Goal: Communication & Community: Answer question/provide support

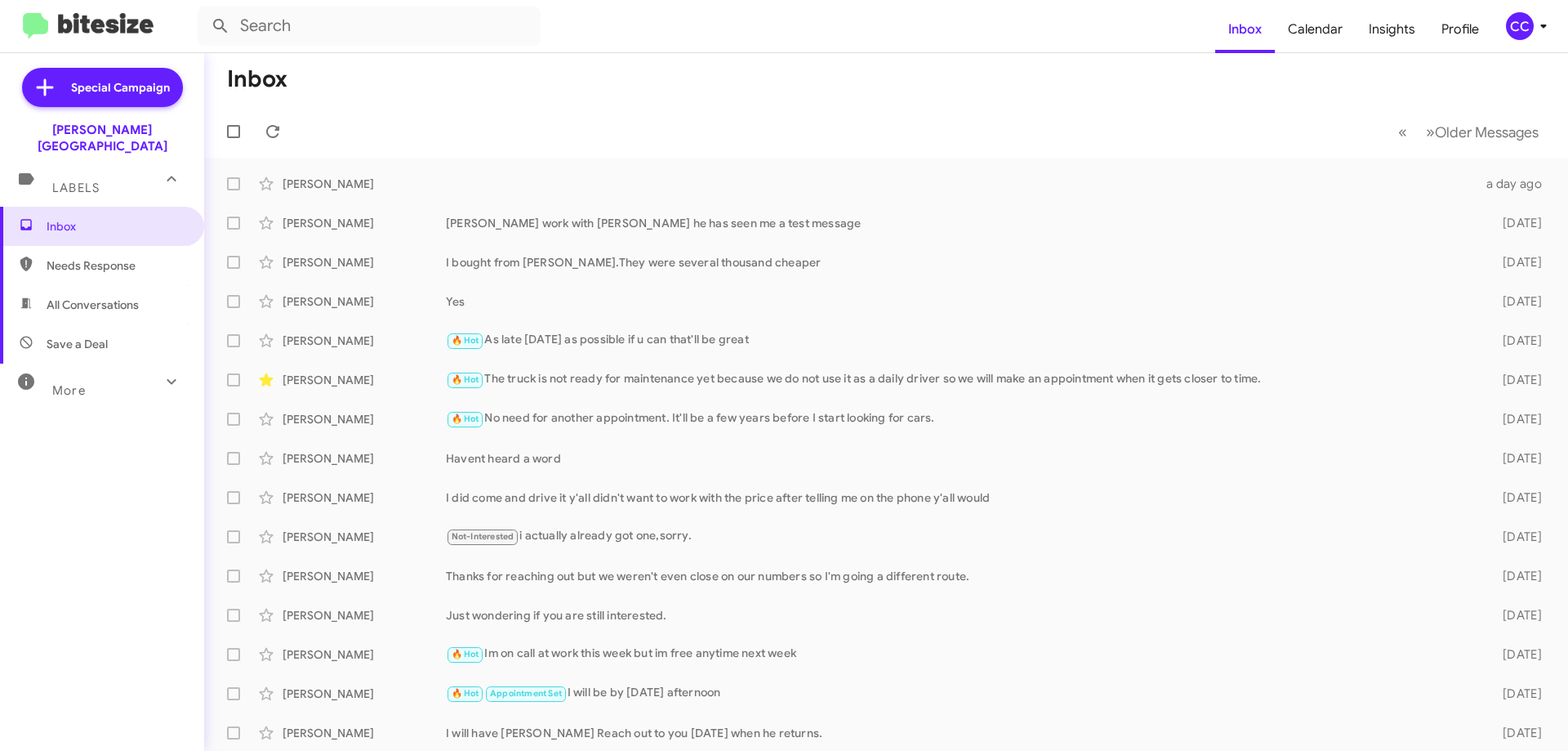
click at [74, 257] on span "Needs Response" at bounding box center [116, 265] width 139 height 16
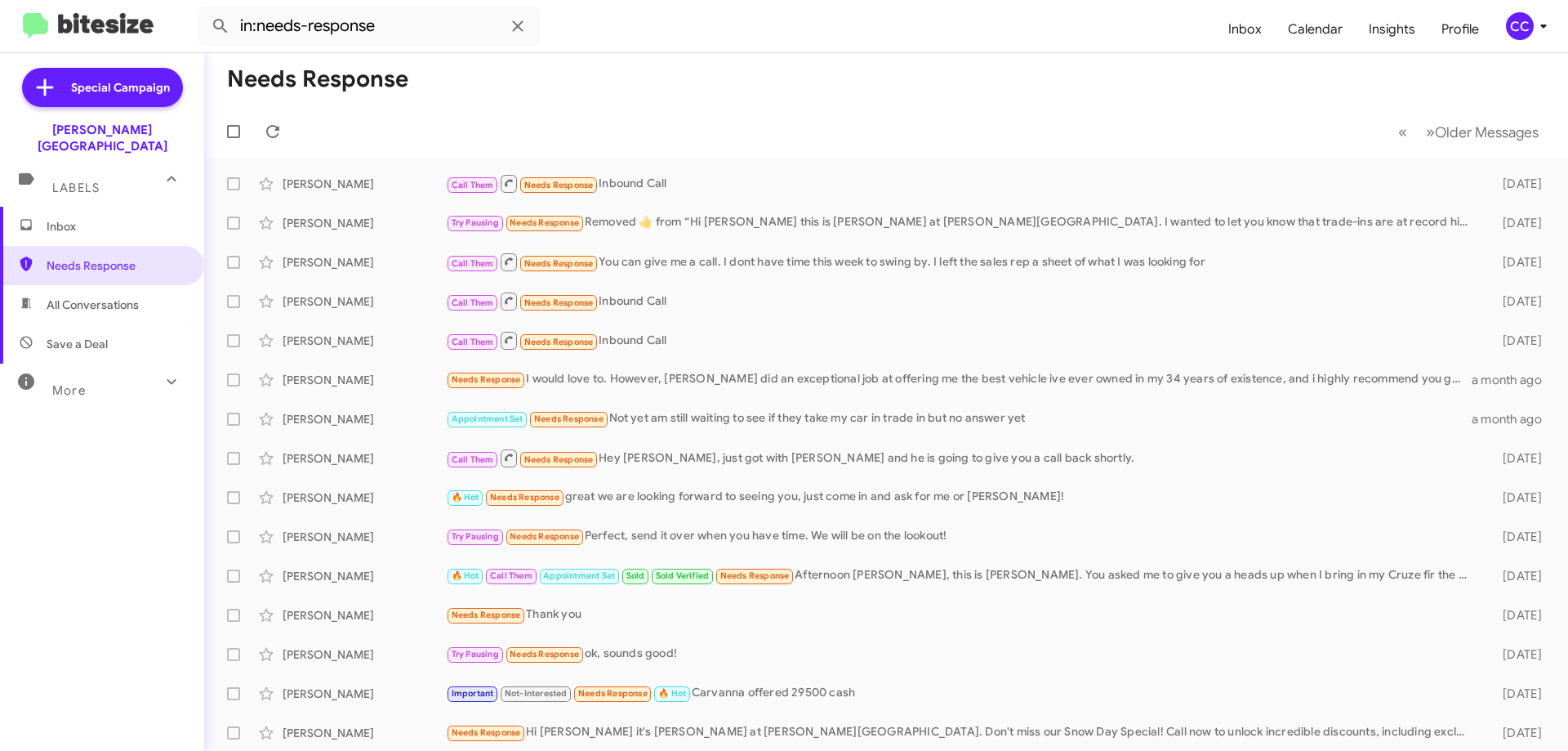
click at [83, 296] on span "All Conversations" at bounding box center [92, 305] width 92 height 16
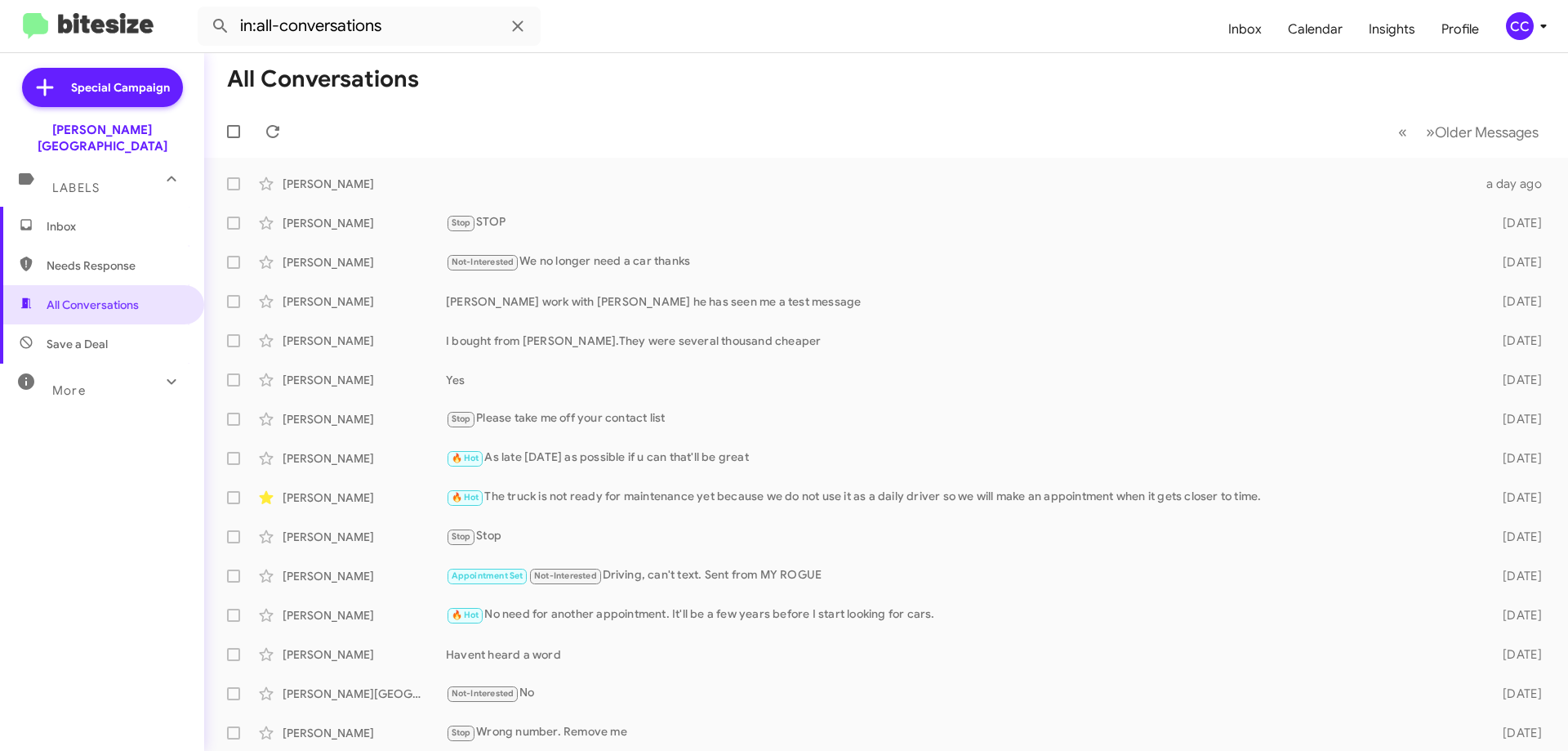
click at [107, 257] on span "Needs Response" at bounding box center [116, 265] width 139 height 16
type input "in:needs-response"
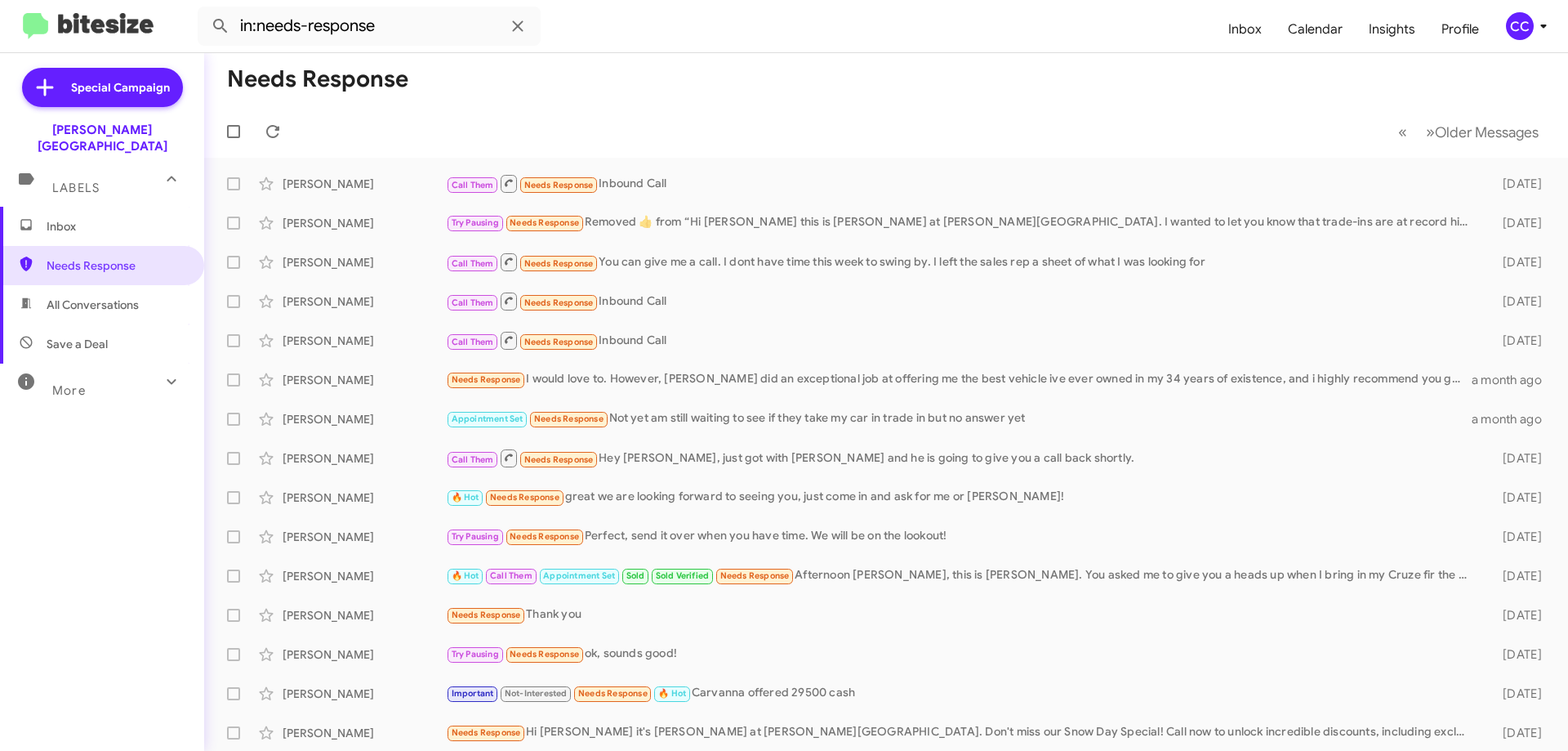
click at [63, 218] on span "Inbox" at bounding box center [116, 226] width 139 height 16
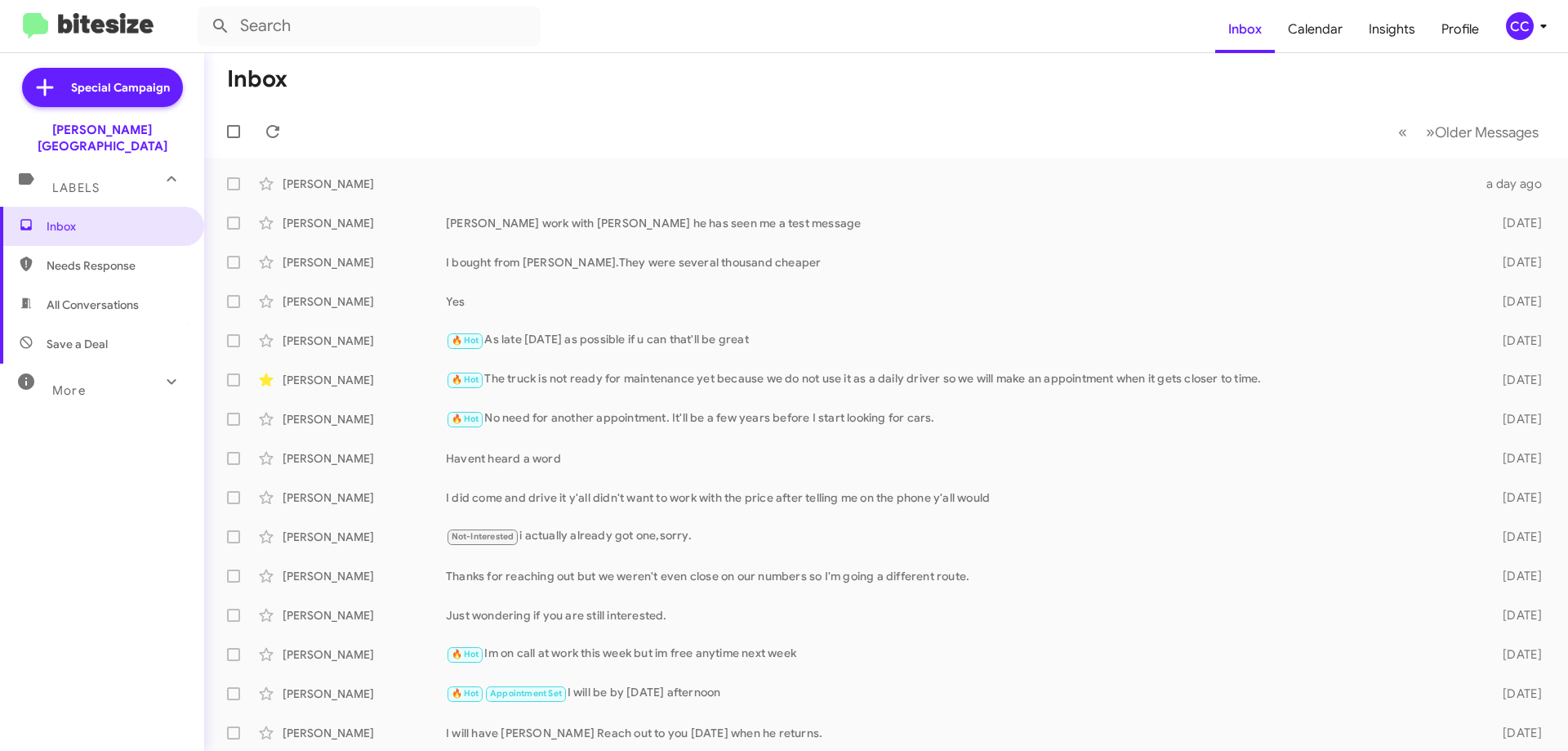
click at [113, 296] on span "All Conversations" at bounding box center [92, 305] width 92 height 16
type input "in:all-conversations"
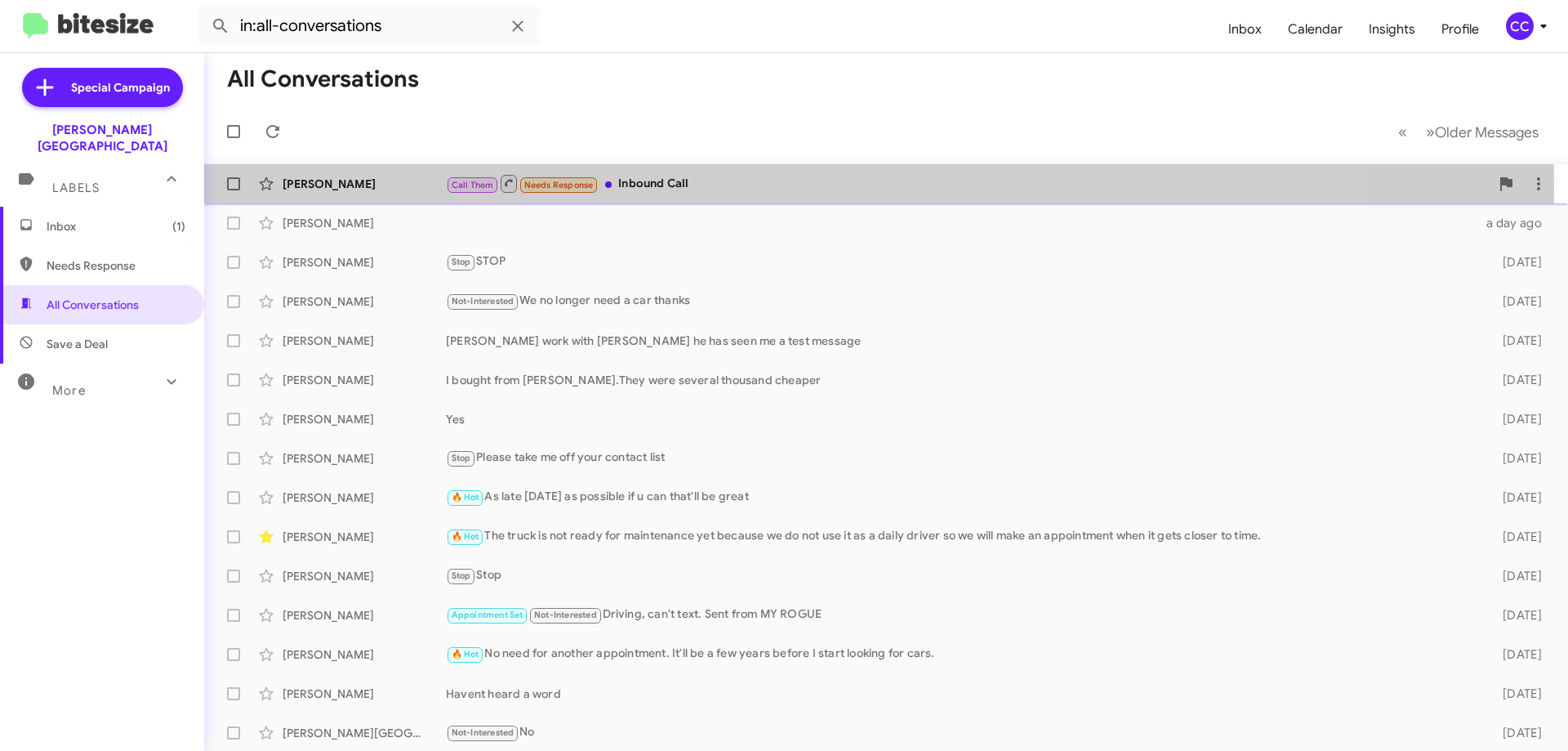
click at [317, 185] on div "[PERSON_NAME]" at bounding box center [364, 184] width 163 height 16
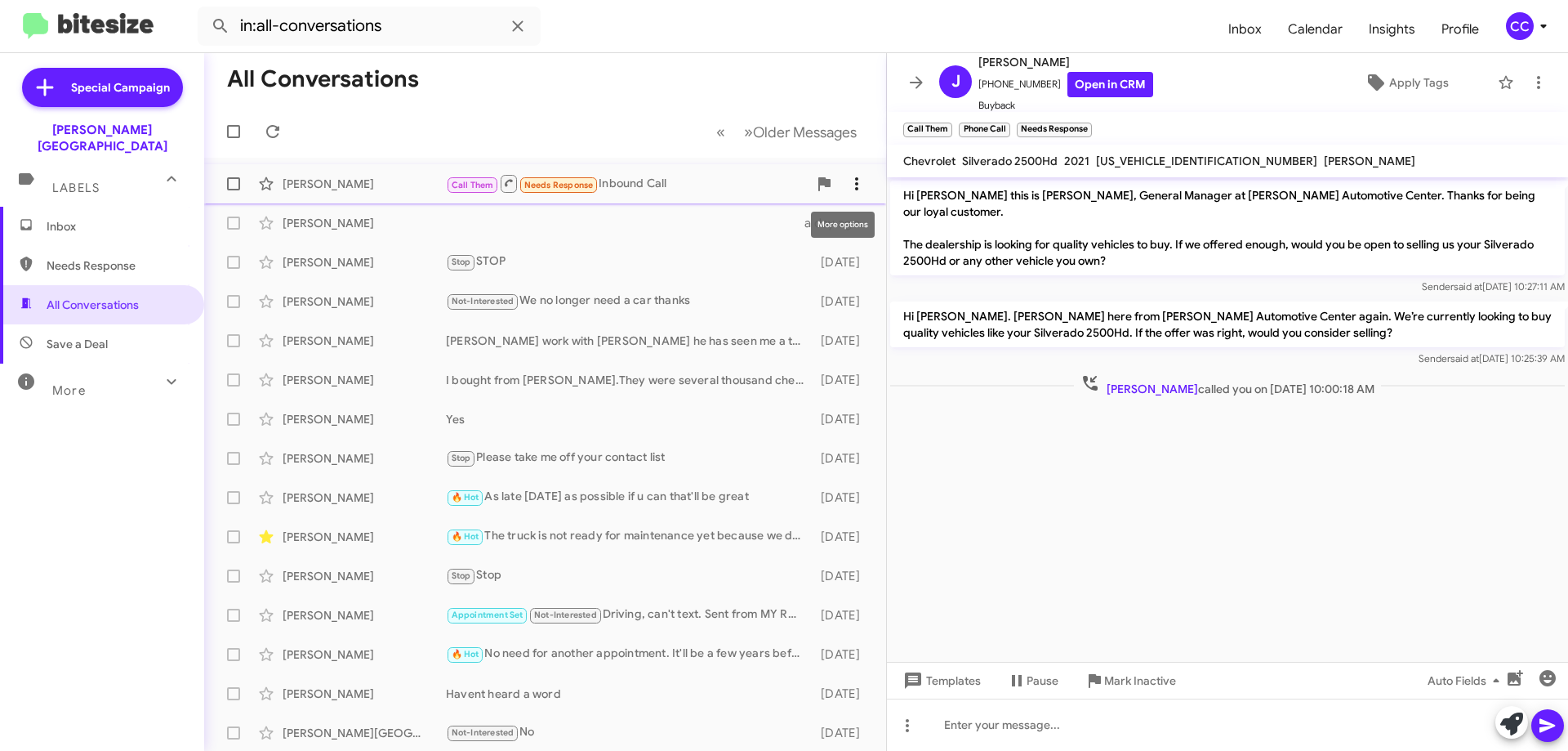
click at [847, 179] on icon at bounding box center [857, 184] width 20 height 20
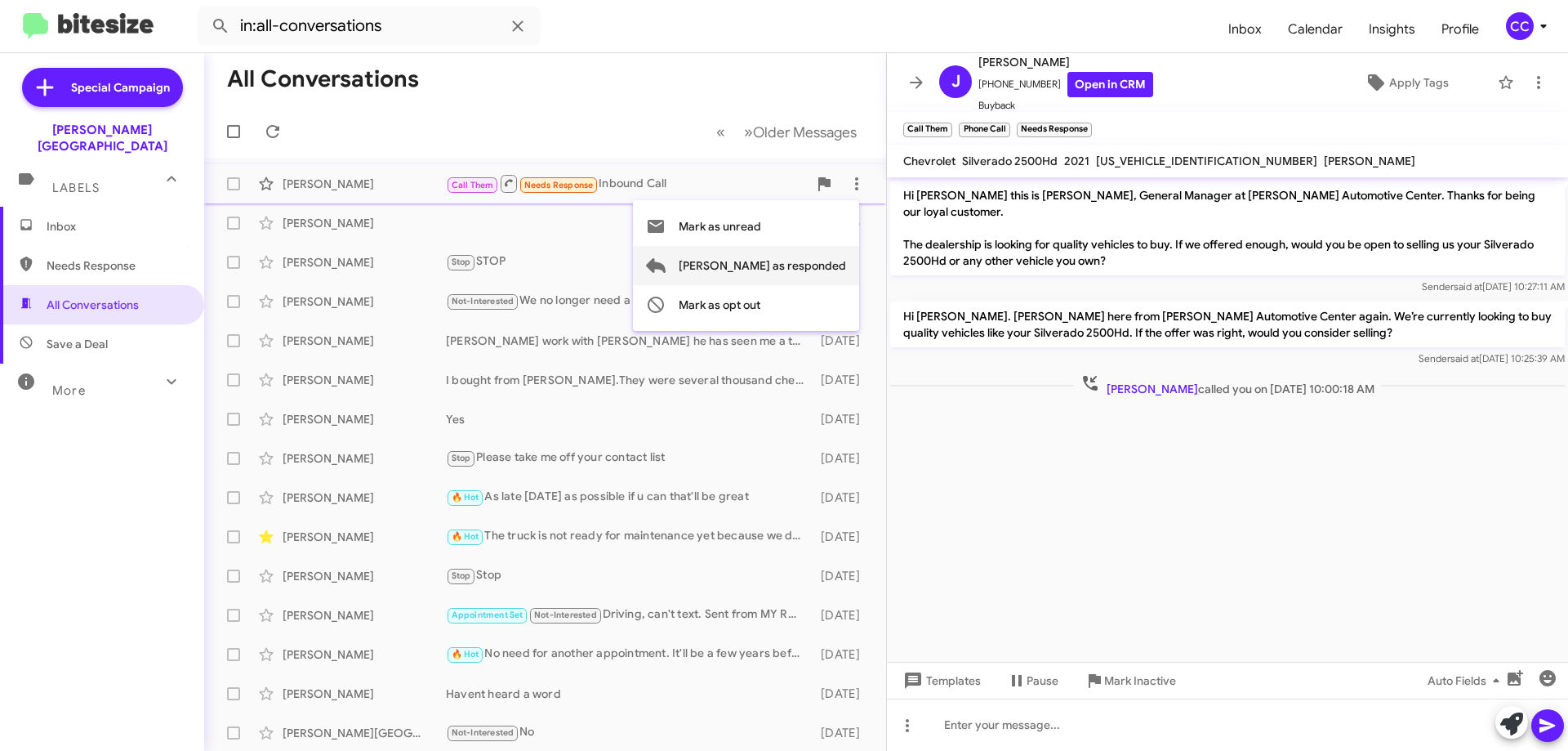
click at [806, 268] on span "[PERSON_NAME] as responded" at bounding box center [762, 265] width 168 height 39
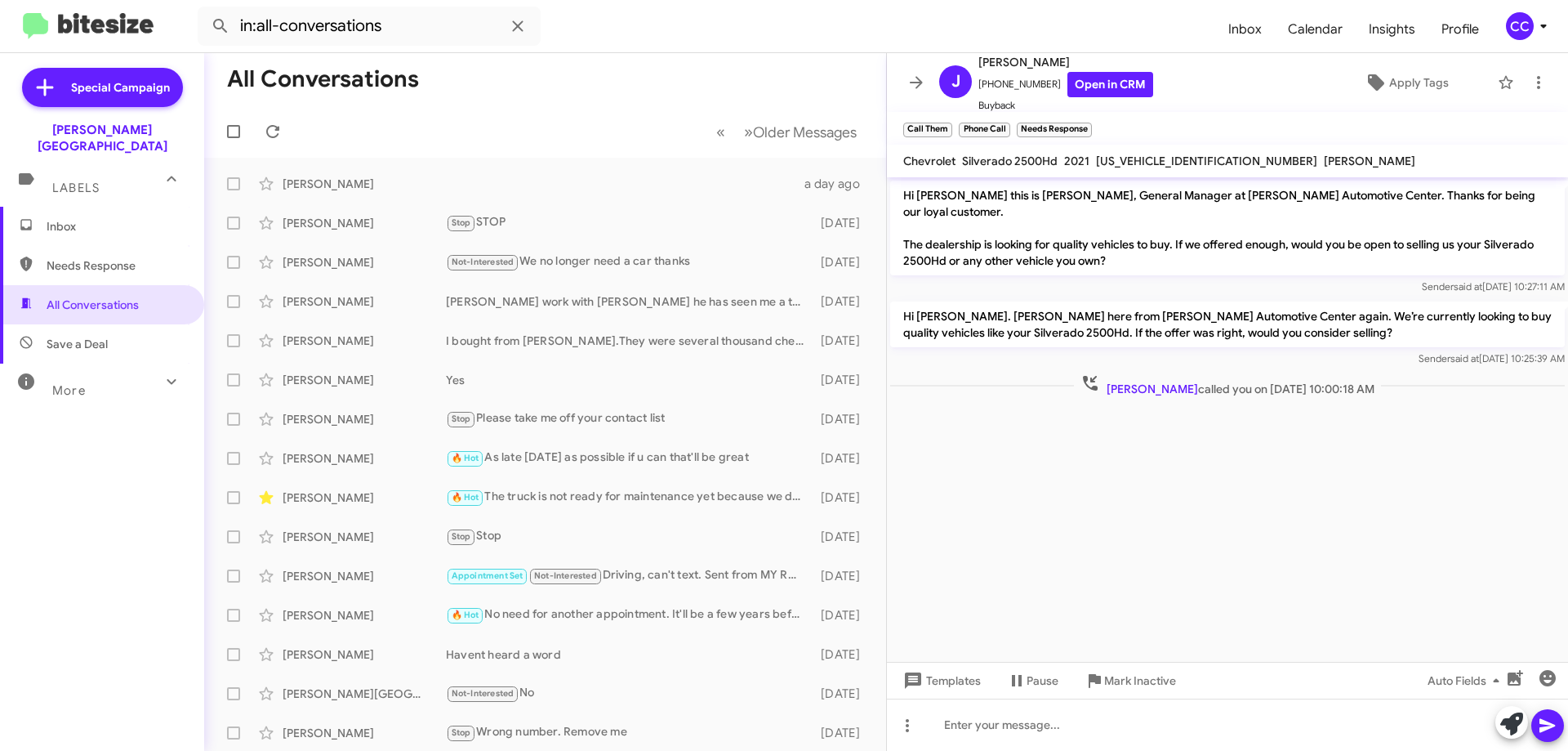
click at [57, 218] on span "Inbox" at bounding box center [116, 226] width 139 height 16
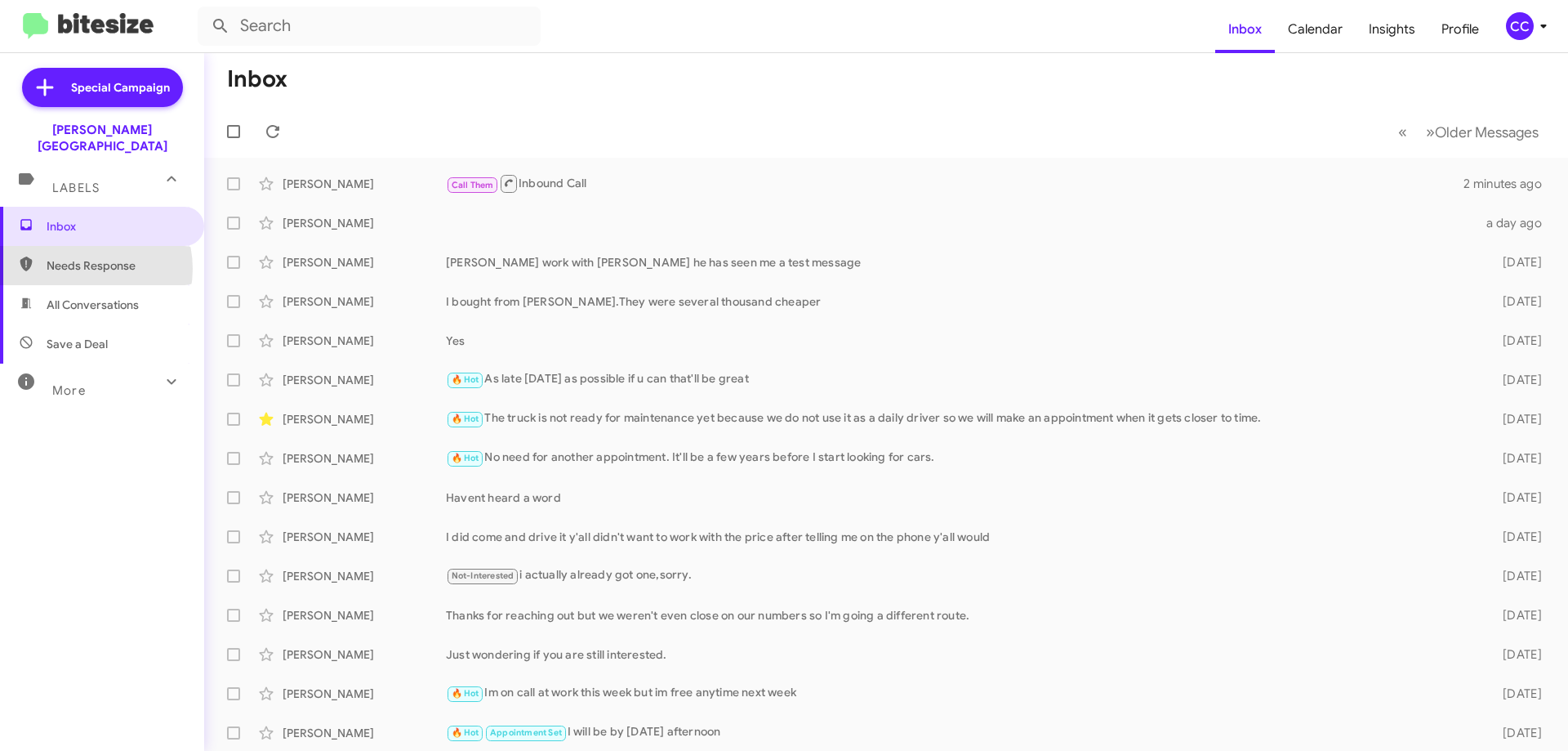
click at [81, 257] on span "Needs Response" at bounding box center [116, 265] width 139 height 16
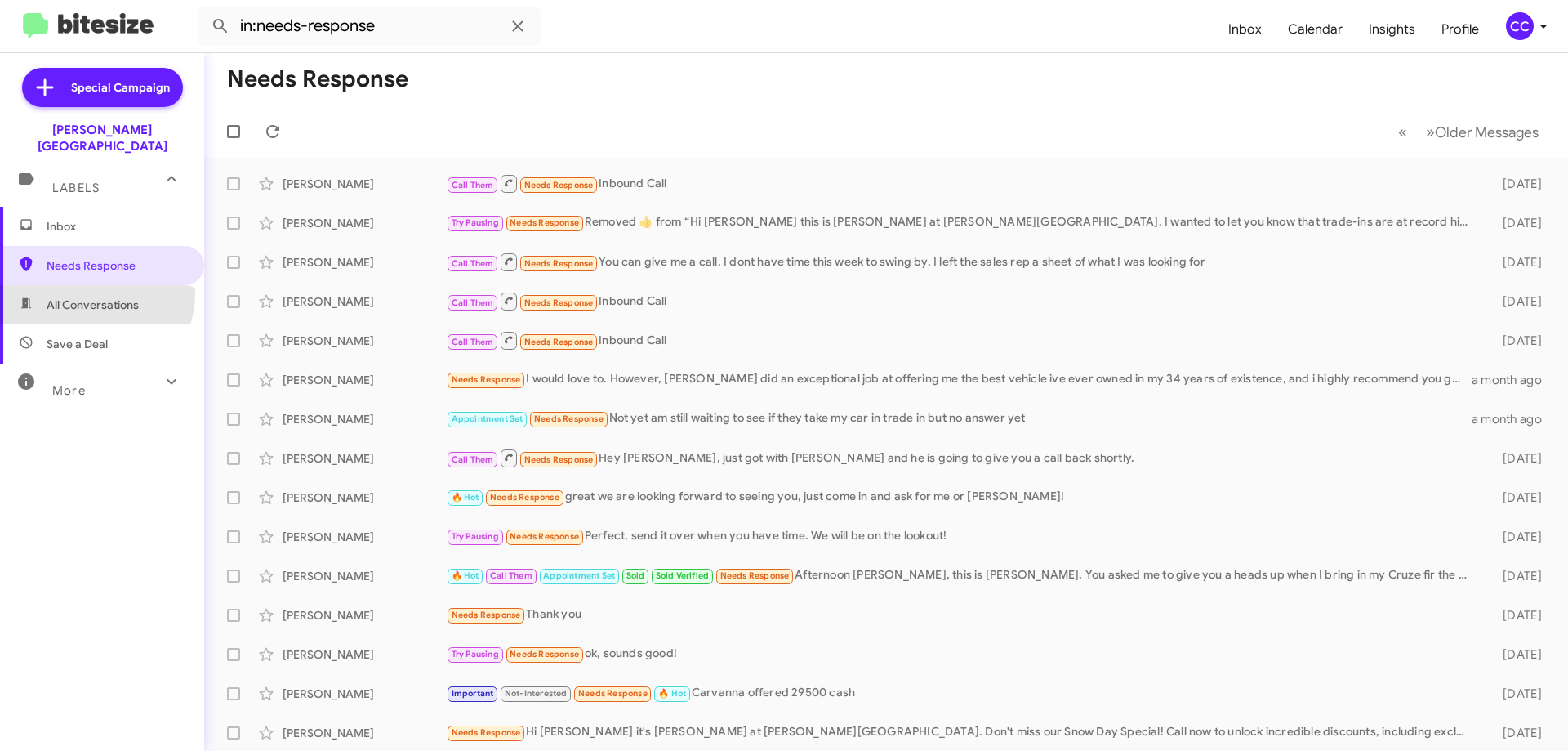
click at [91, 285] on span "All Conversations" at bounding box center [102, 305] width 204 height 39
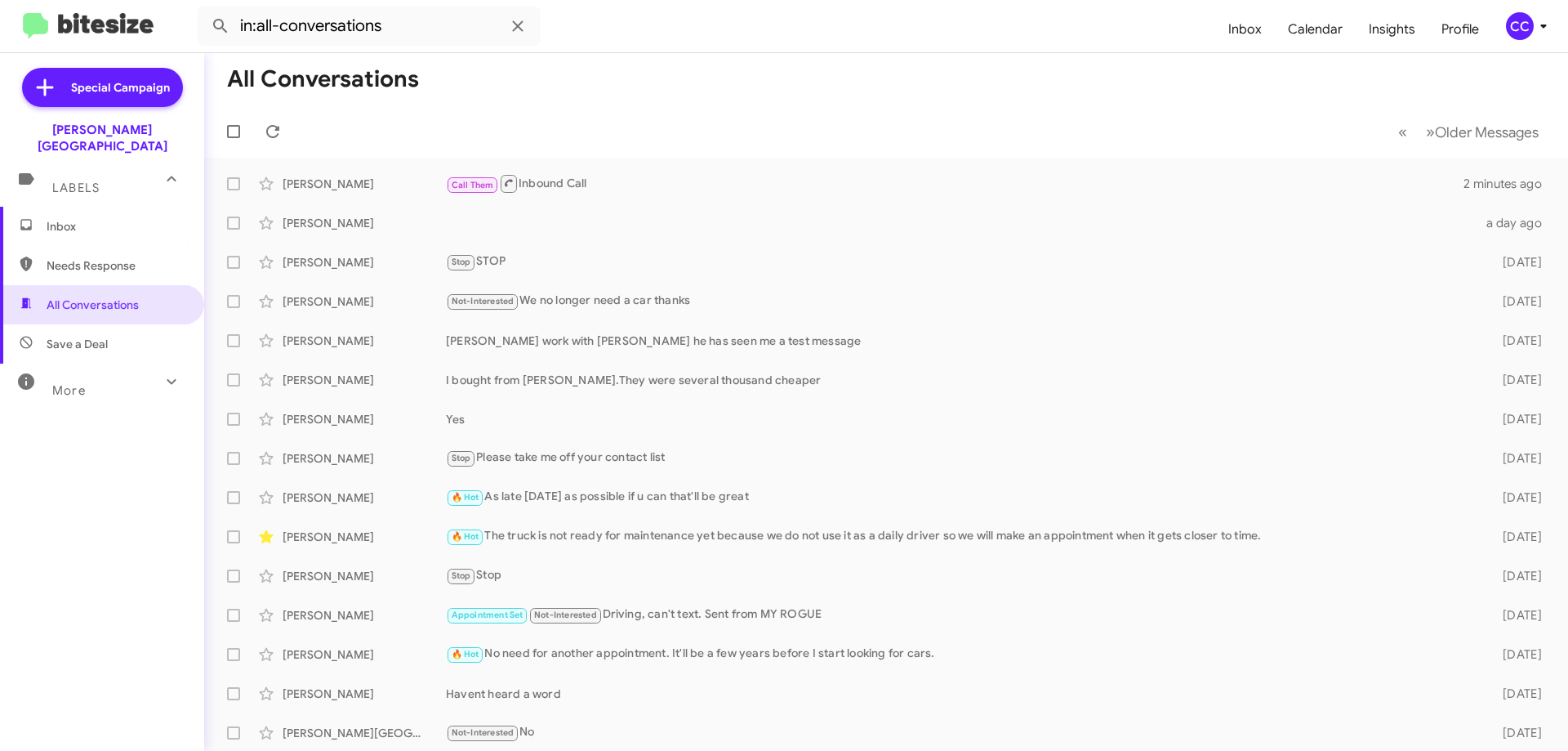
click at [63, 336] on span "Save a Deal" at bounding box center [77, 344] width 62 height 16
type input "in:not-interested"
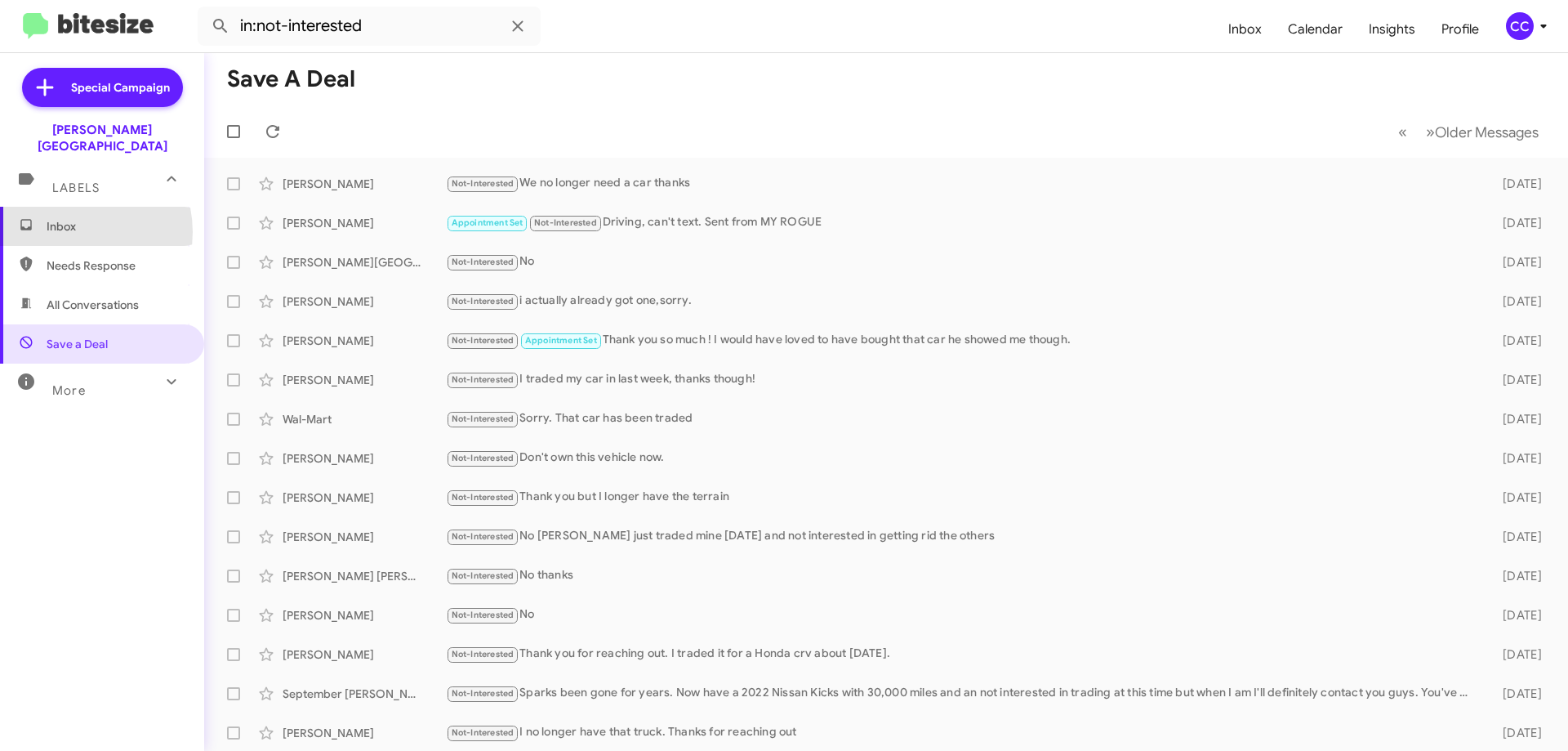
click at [68, 218] on span "Inbox" at bounding box center [116, 226] width 139 height 16
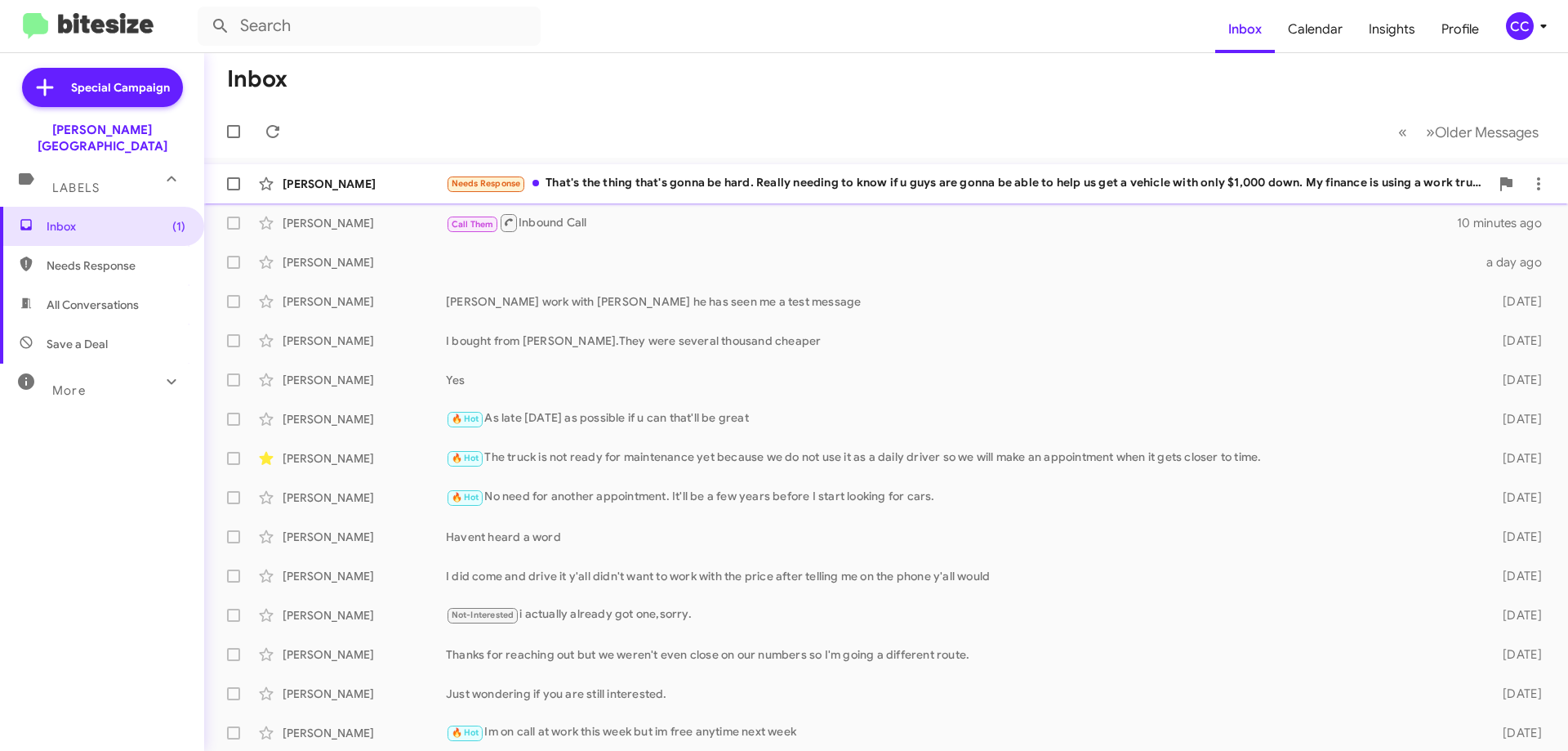
click at [1016, 183] on div "Needs Response That's the thing that's gonna be hard. Really needing to know if…" at bounding box center [967, 183] width 1043 height 19
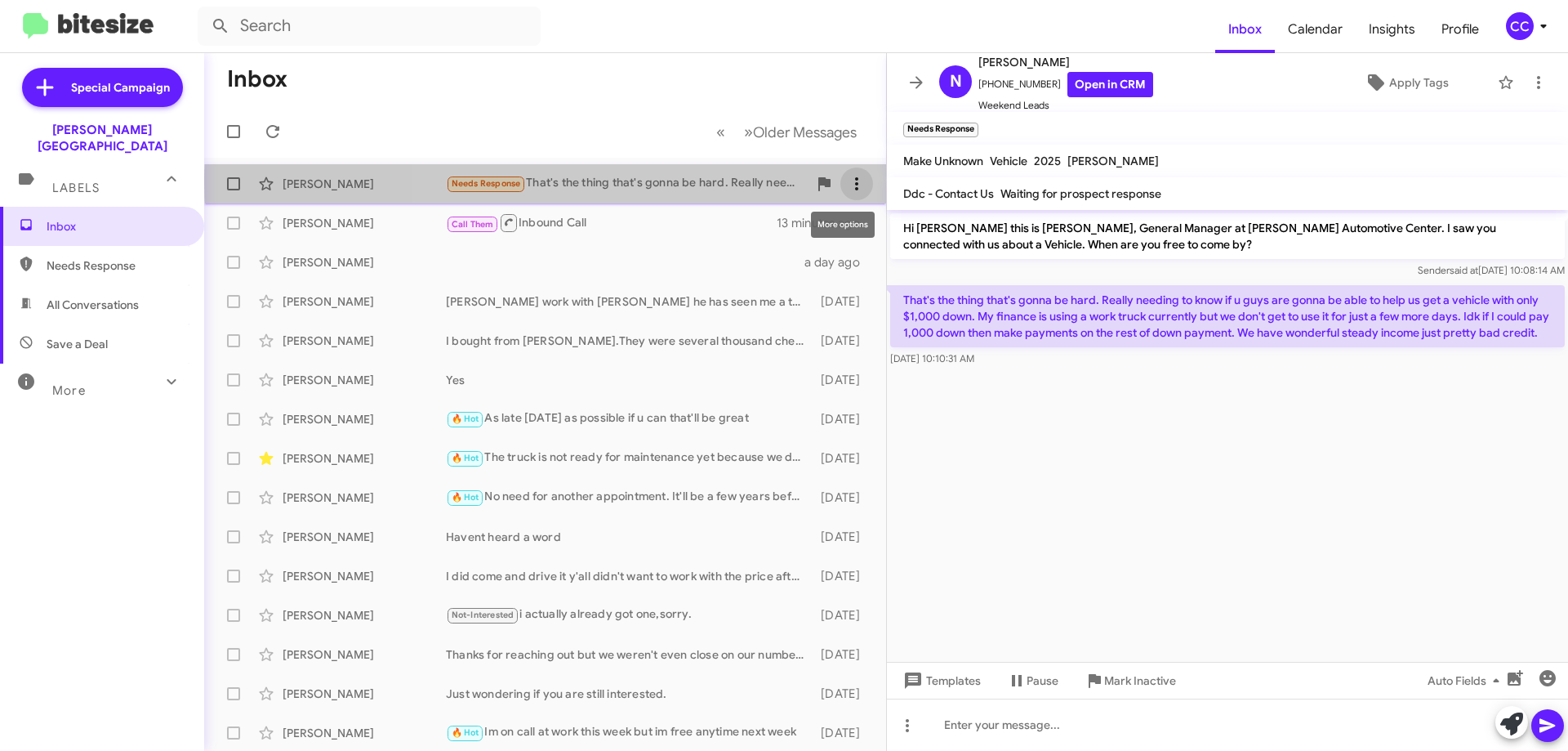
click at [847, 180] on icon at bounding box center [857, 184] width 20 height 20
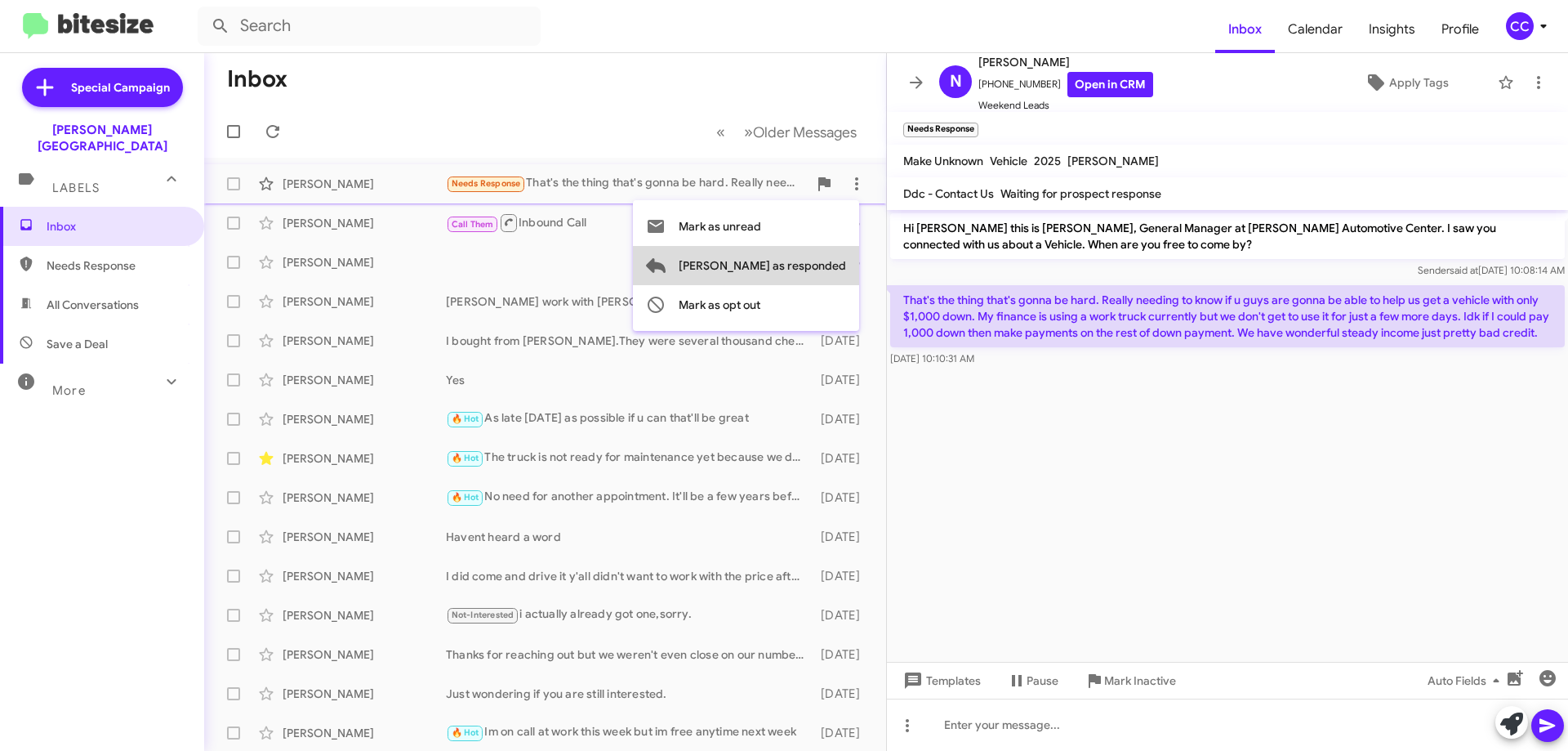
click at [827, 265] on span "[PERSON_NAME] as responded" at bounding box center [762, 265] width 168 height 39
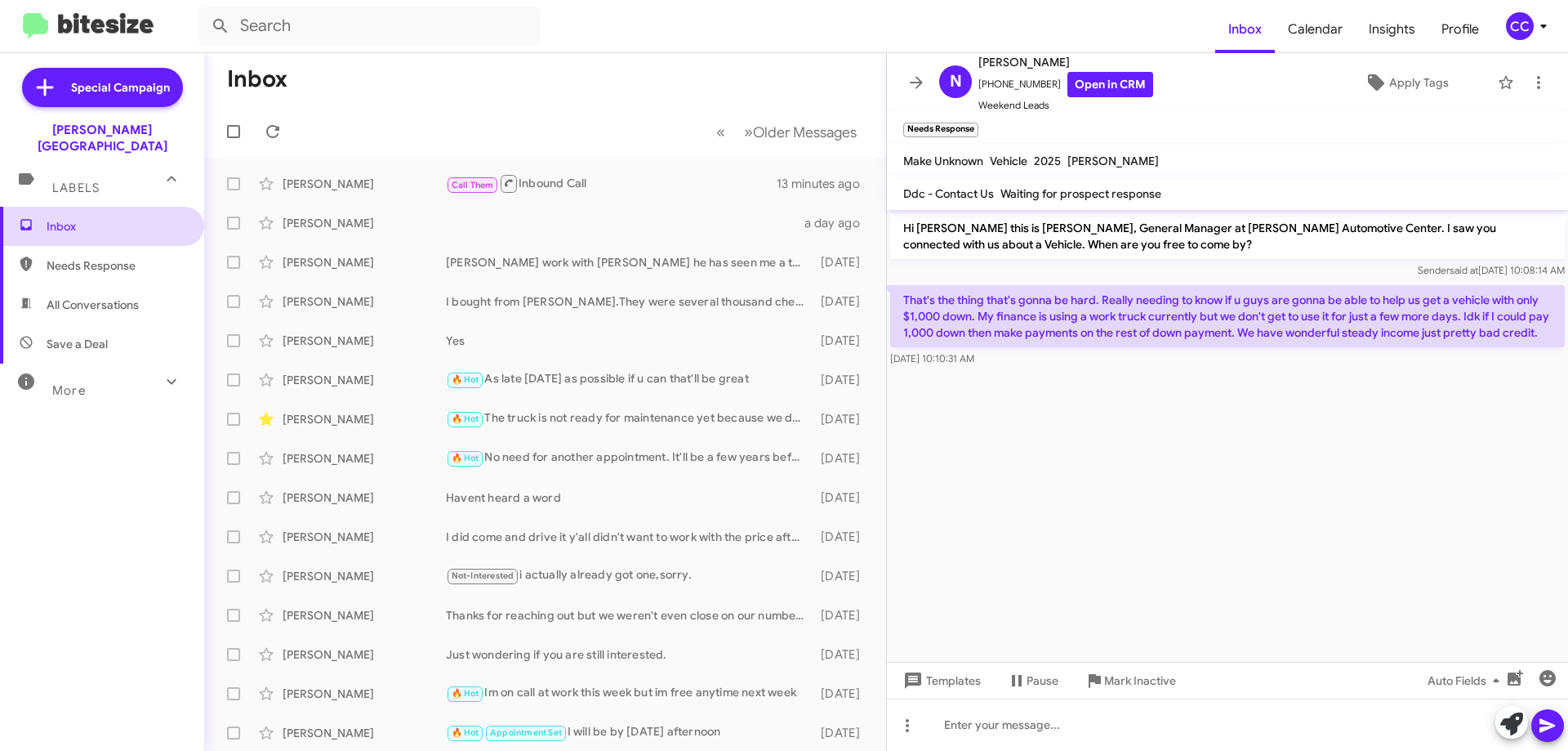
click at [60, 218] on span "Inbox" at bounding box center [116, 226] width 139 height 16
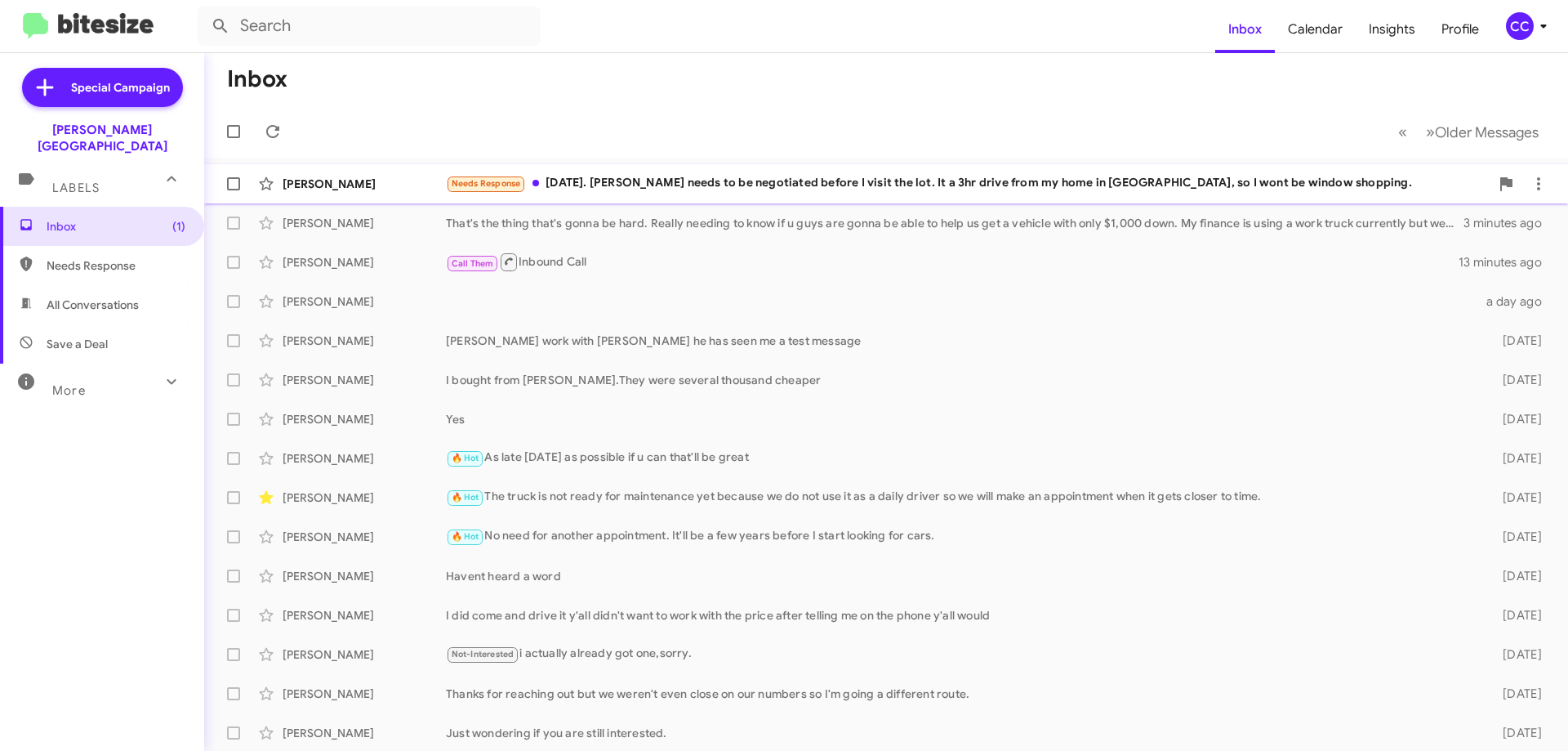
click at [1010, 185] on div "Needs Response [DATE]. [PERSON_NAME] needs to be negotiated before I visit the …" at bounding box center [967, 183] width 1043 height 19
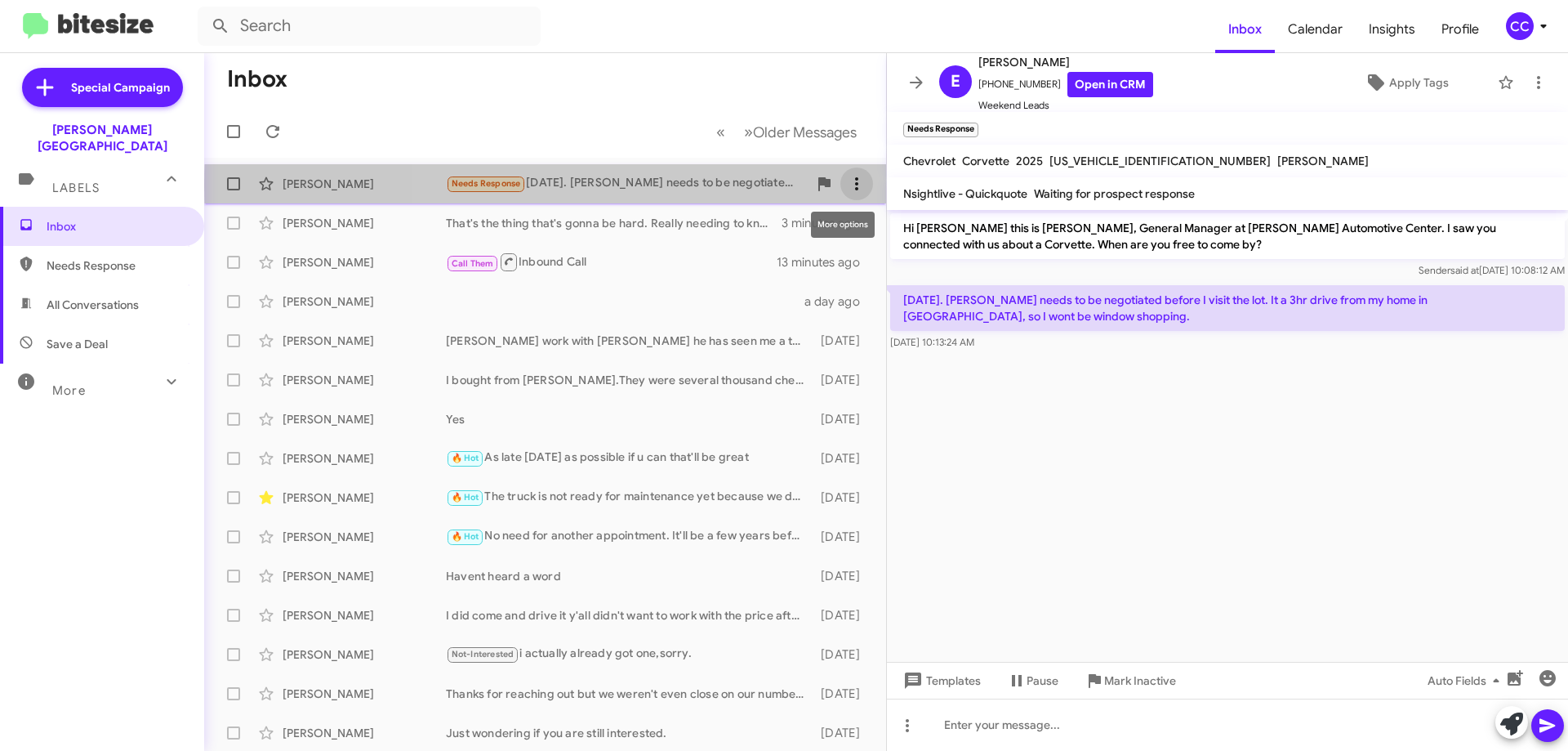
click at [853, 186] on span at bounding box center [856, 184] width 33 height 20
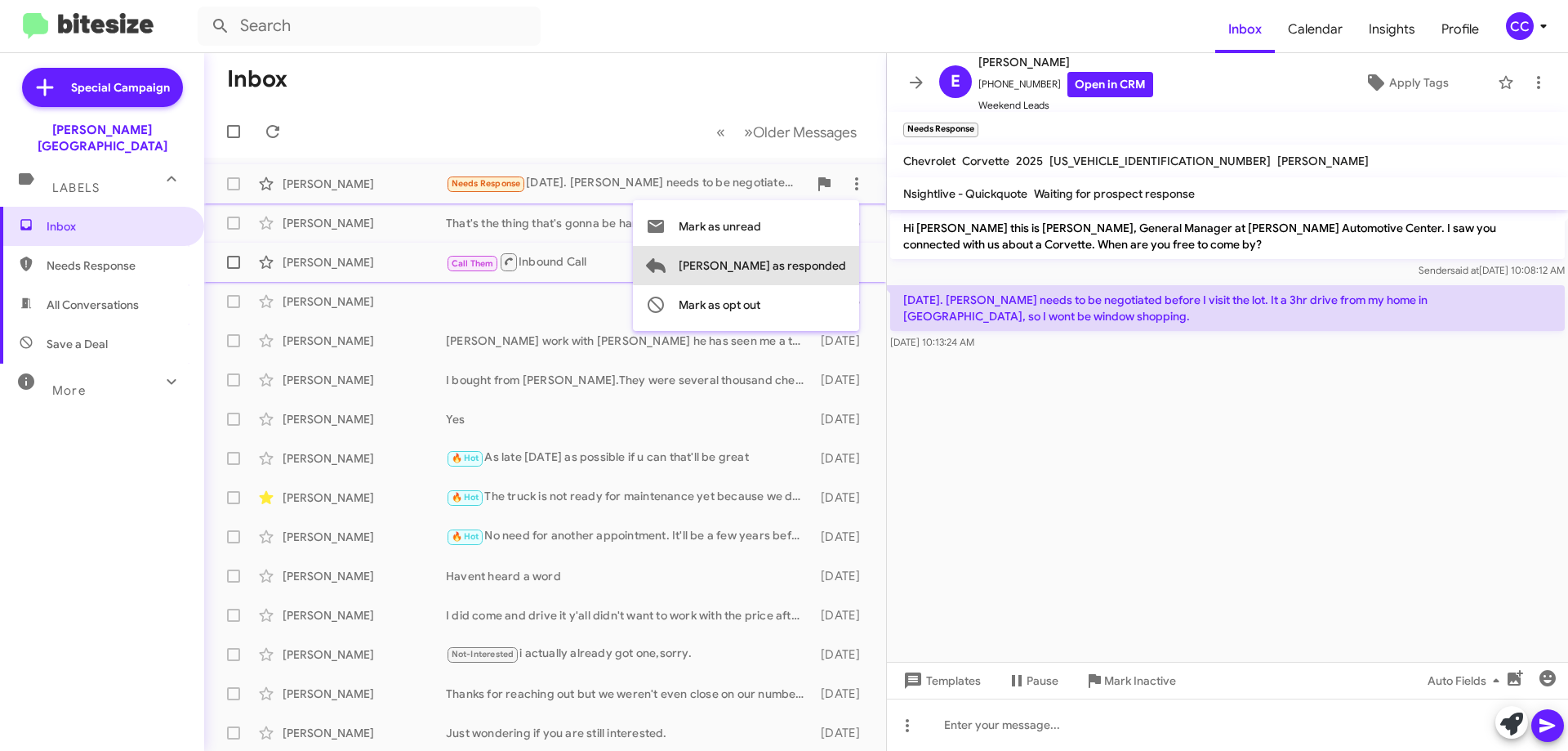
click at [828, 262] on span "[PERSON_NAME] as responded" at bounding box center [762, 265] width 168 height 39
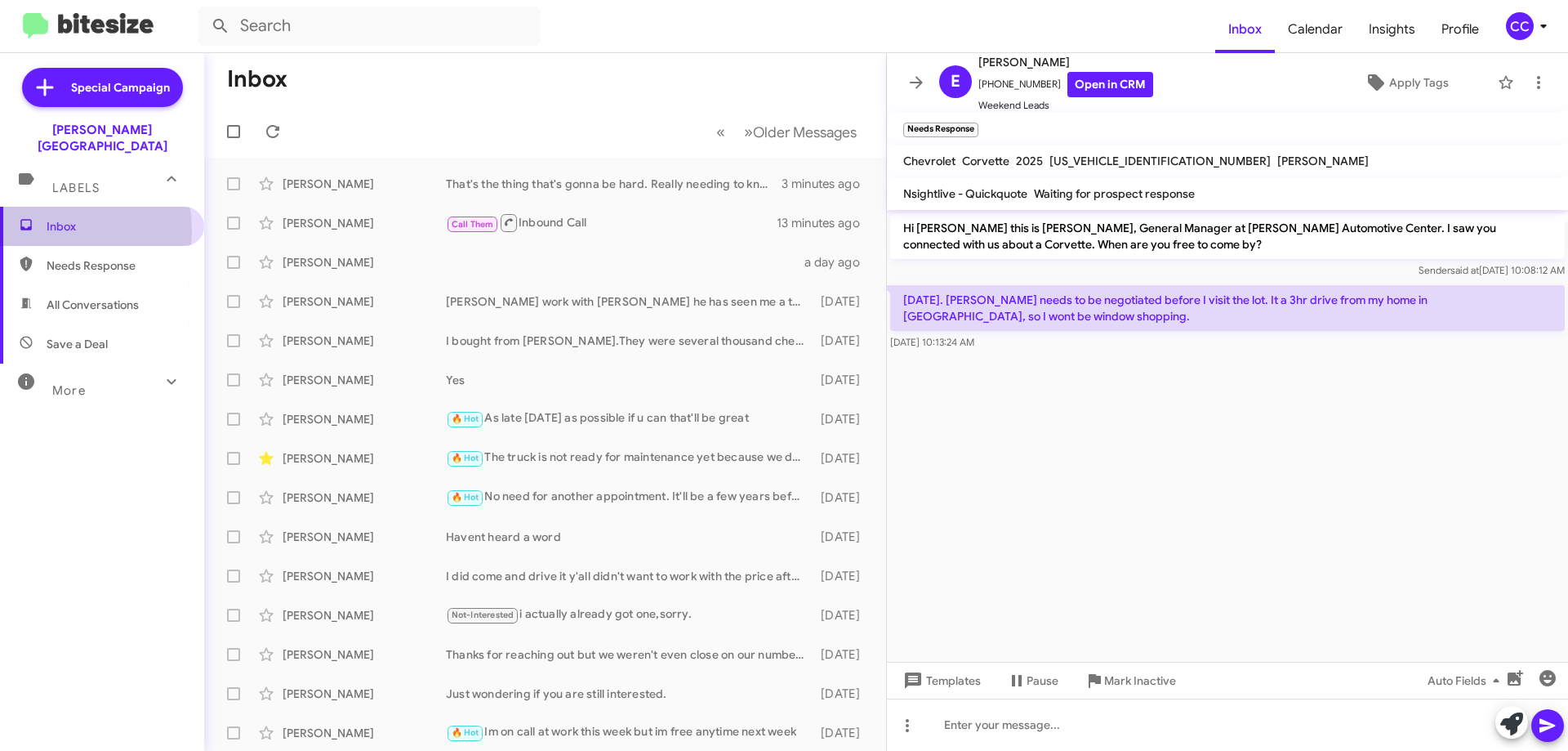
click at [51, 218] on span "Inbox" at bounding box center [116, 226] width 139 height 16
